Goal: Navigation & Orientation: Find specific page/section

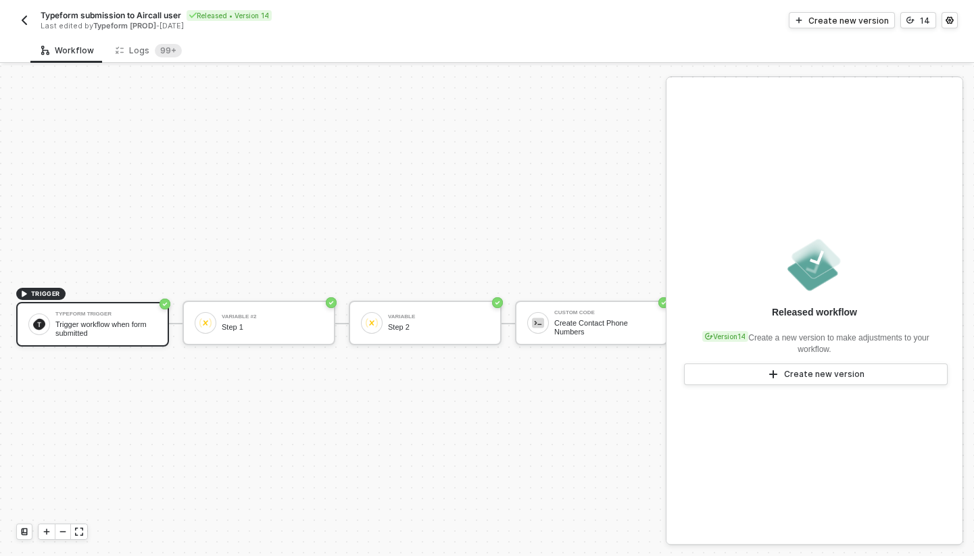
scroll to position [25, 0]
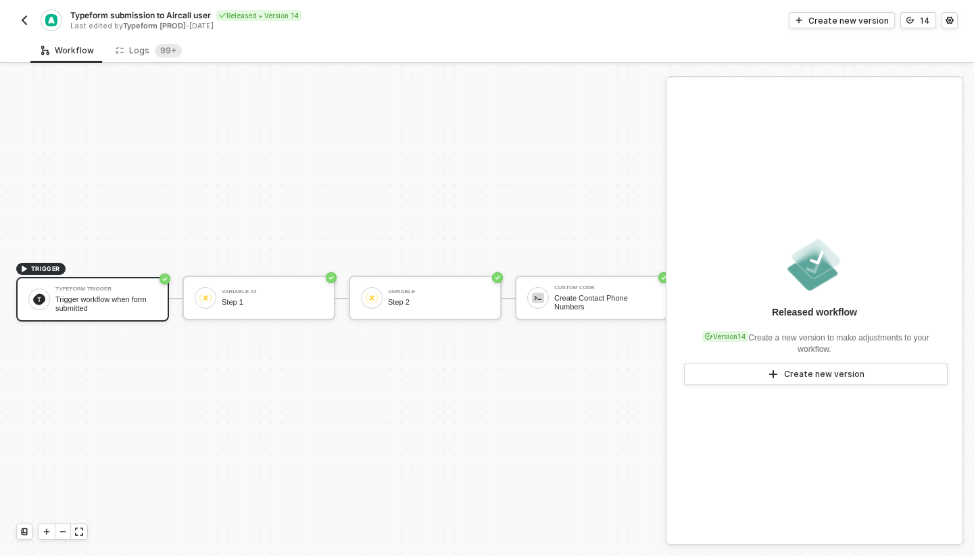
click at [24, 20] on img "button" at bounding box center [24, 20] width 11 height 11
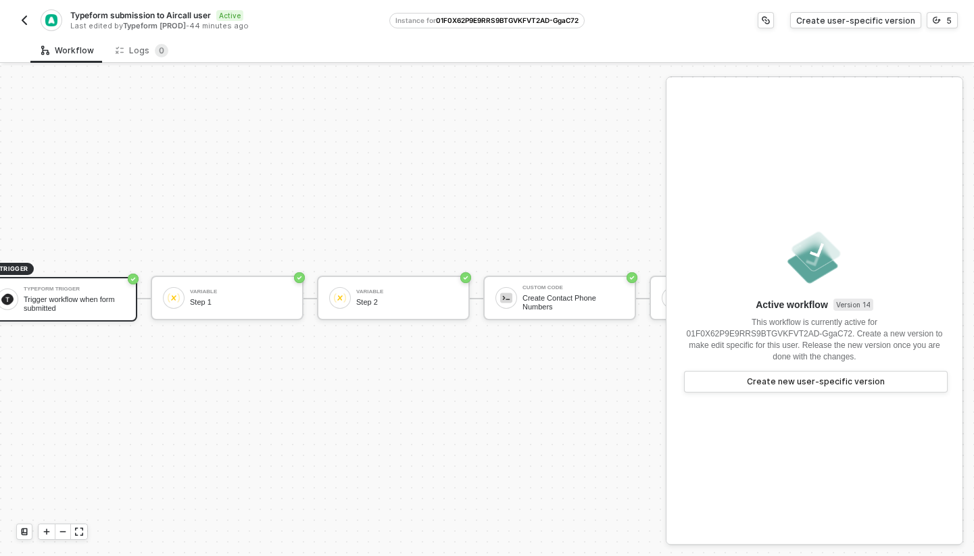
scroll to position [25, 0]
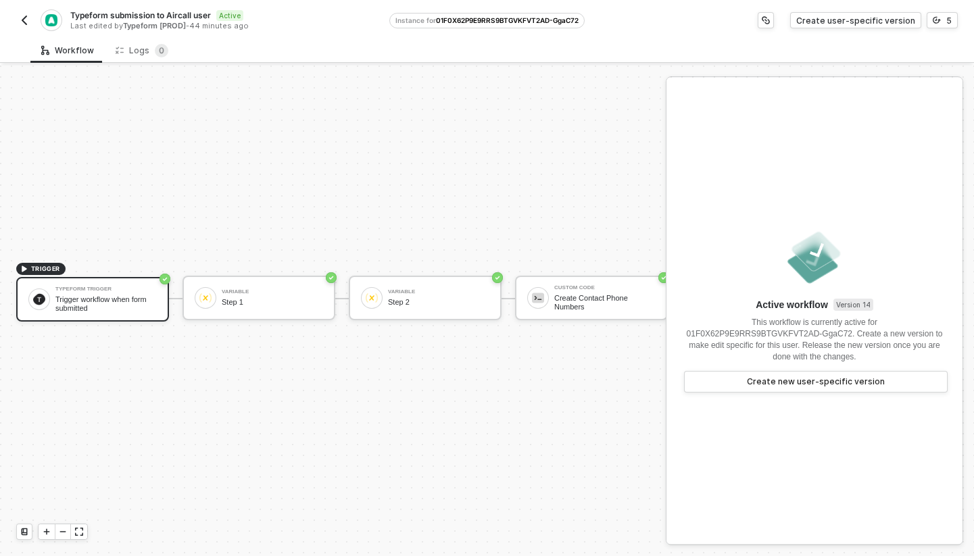
click at [29, 26] on button "button" at bounding box center [24, 20] width 16 height 16
